Goal: Information Seeking & Learning: Check status

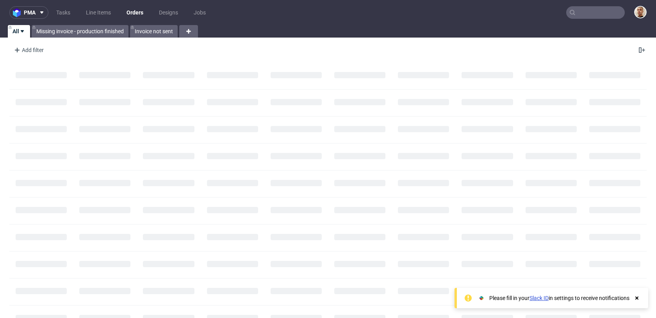
click at [599, 12] on input "text" at bounding box center [595, 12] width 59 height 12
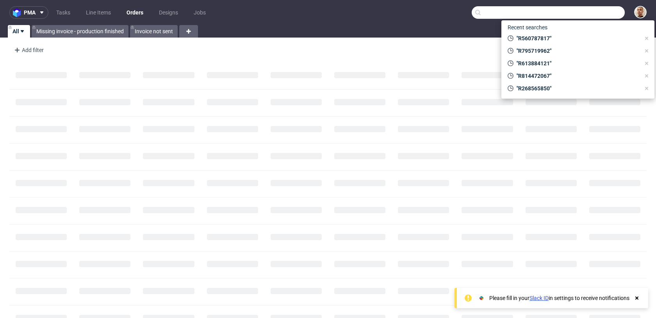
paste input "casasofia68@gmail.com"
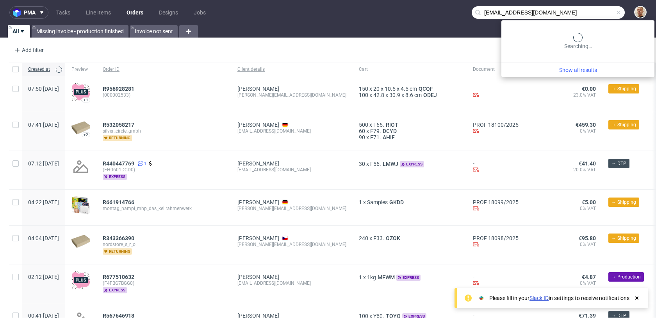
type input "casasofia68@gmail.com"
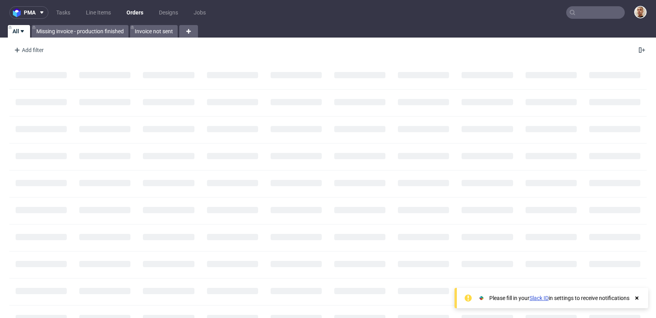
click at [598, 7] on input "text" at bounding box center [595, 12] width 59 height 12
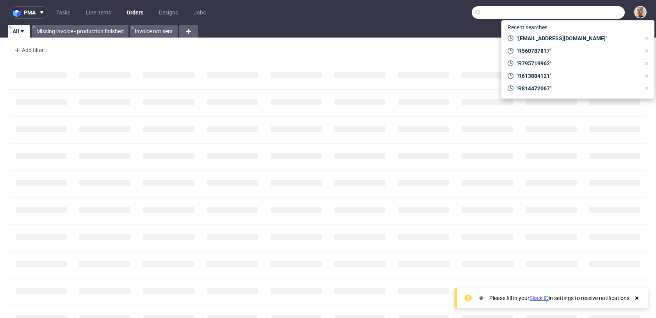
paste input "R728080079"
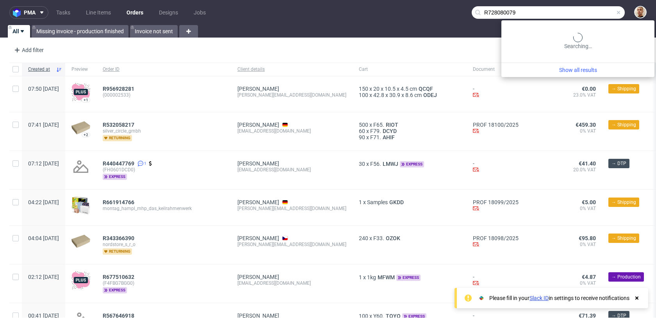
type input "R728080079"
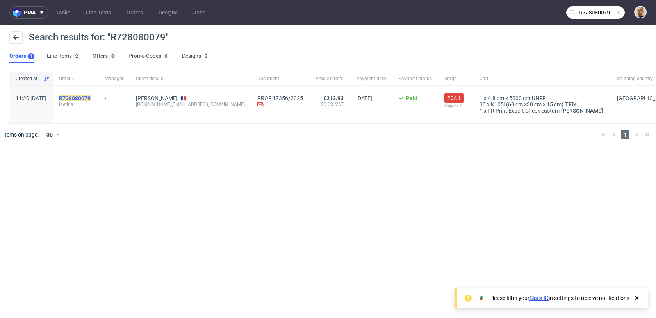
click at [84, 97] on mark "R728080079" at bounding box center [75, 98] width 32 height 6
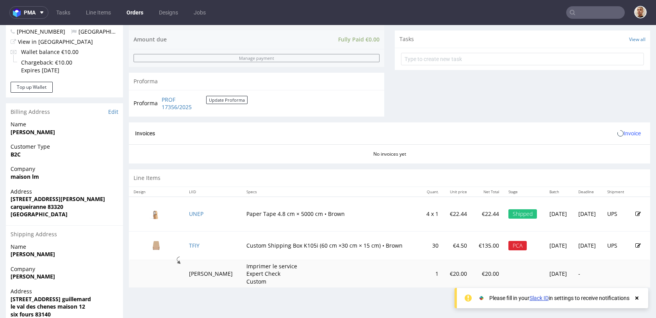
scroll to position [334, 0]
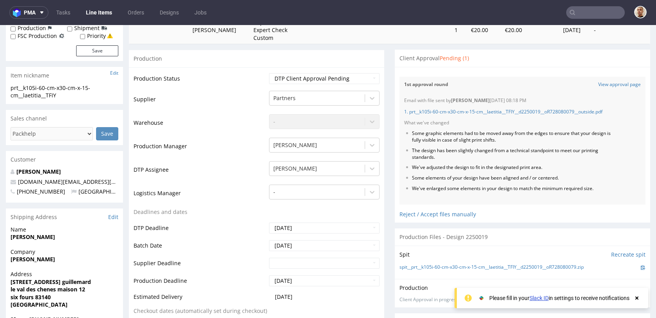
scroll to position [141, 0]
click at [612, 82] on link "View approval page" at bounding box center [619, 83] width 43 height 7
click at [518, 111] on link "1. prt__k105i-60-cm-x30-cm-x-15-cm__laetitia__TFIY__d2250019__oR728080079__outs…" at bounding box center [503, 110] width 198 height 7
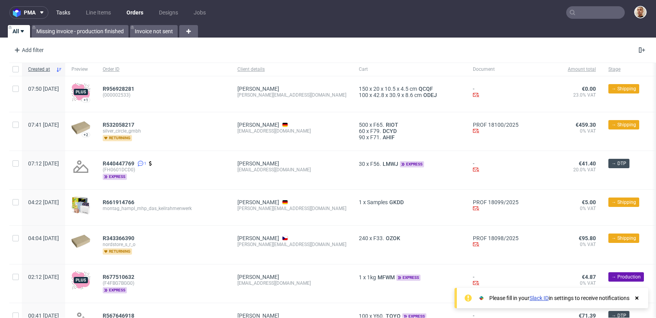
click at [70, 13] on link "Tasks" at bounding box center [63, 12] width 23 height 12
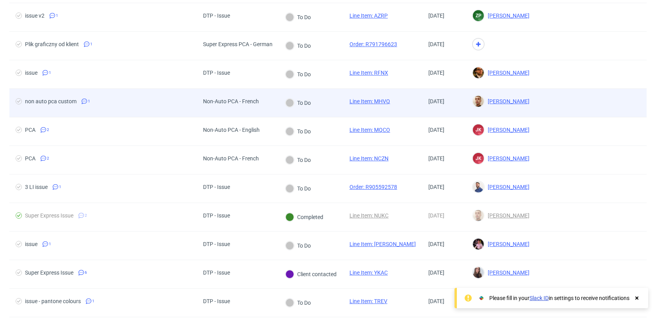
scroll to position [79, 0]
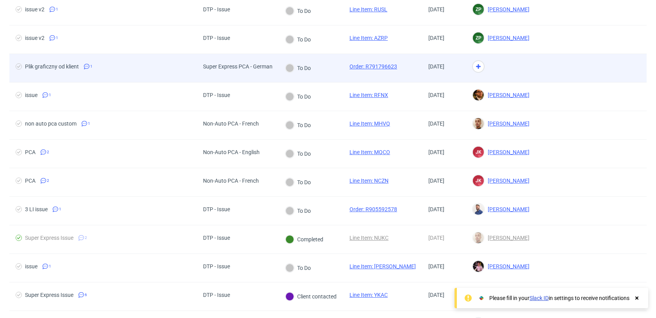
click at [333, 70] on div "To Do" at bounding box center [311, 68] width 64 height 29
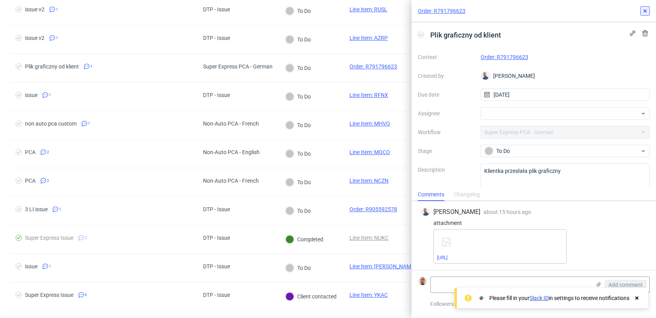
click at [649, 11] on button at bounding box center [645, 10] width 9 height 9
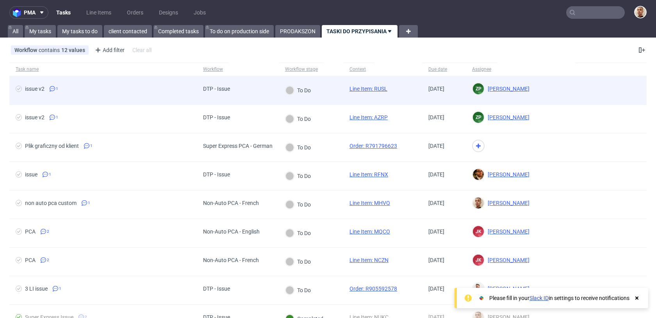
click at [102, 83] on div "issue v2 1" at bounding box center [102, 90] width 187 height 28
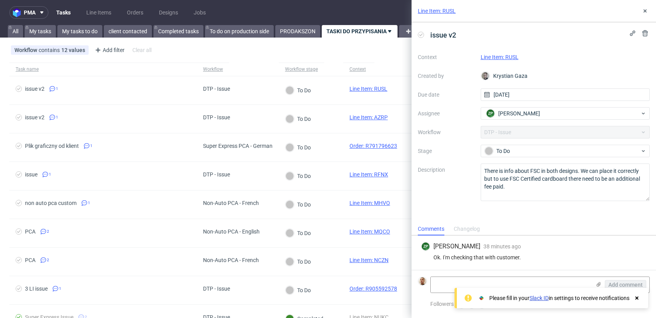
click at [469, 226] on div "Changelog" at bounding box center [467, 229] width 26 height 12
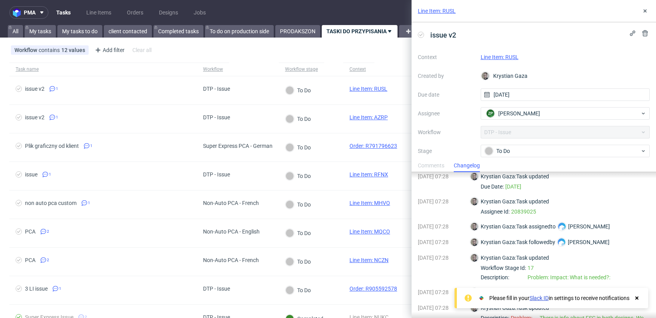
scroll to position [38, 0]
click at [505, 56] on link "Line Item: RUSL" at bounding box center [500, 57] width 38 height 6
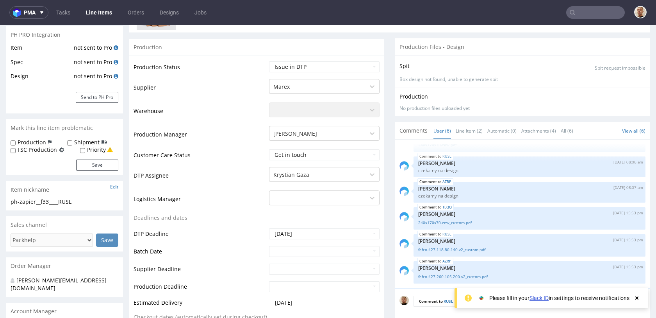
scroll to position [86, 0]
